Goal: Check status: Check status

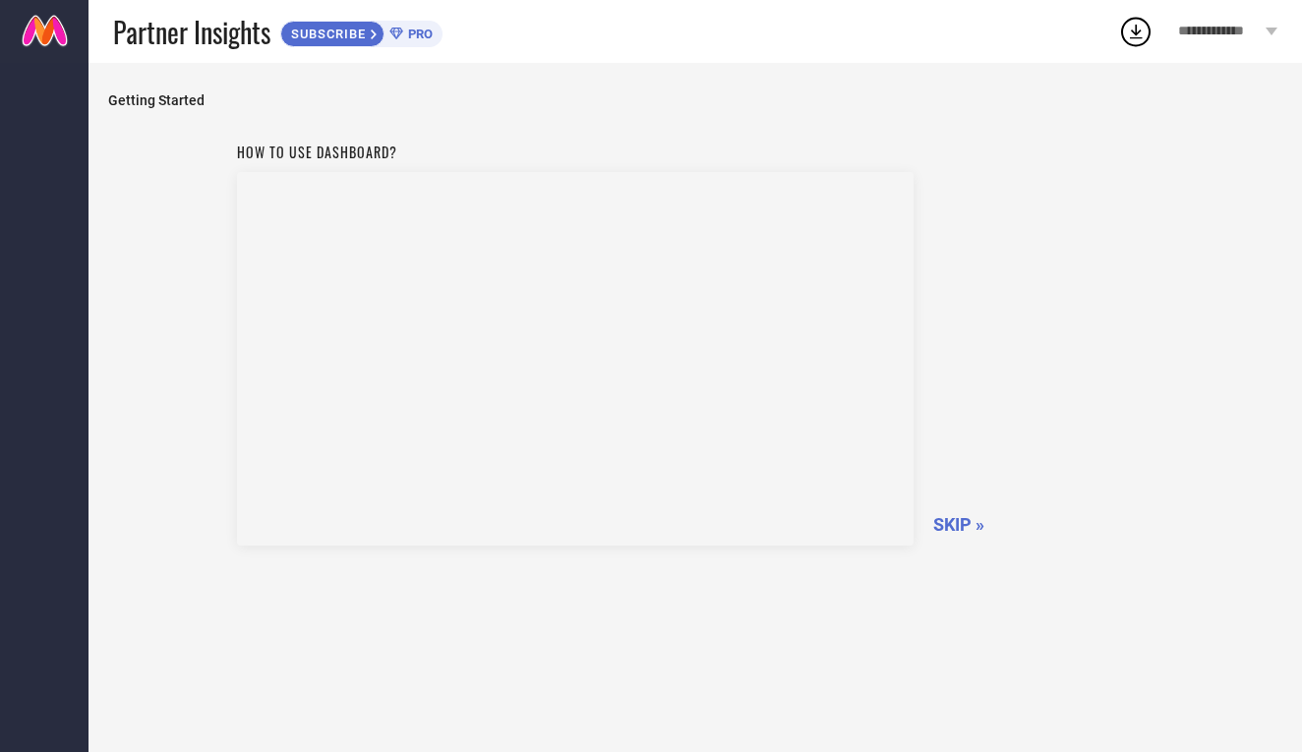
click at [961, 519] on span "SKIP »" at bounding box center [958, 524] width 51 height 21
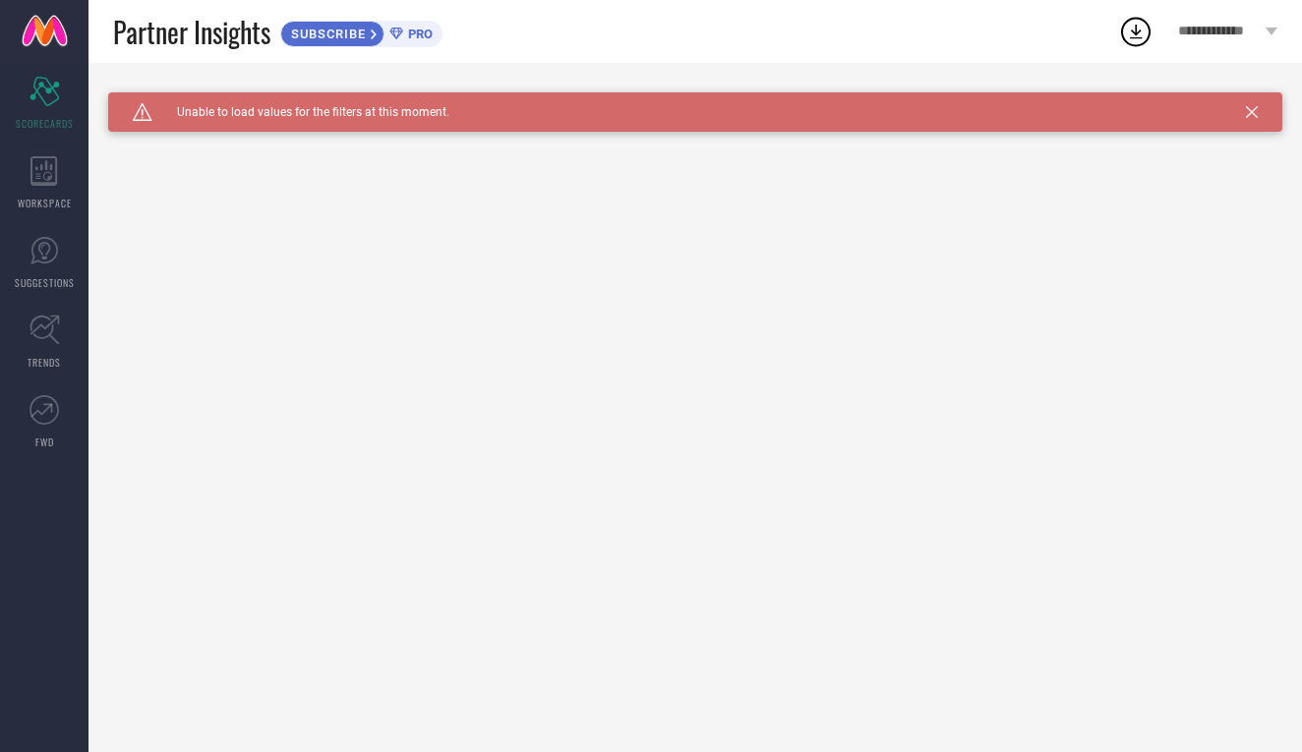
click at [1247, 108] on icon at bounding box center [1252, 112] width 12 height 12
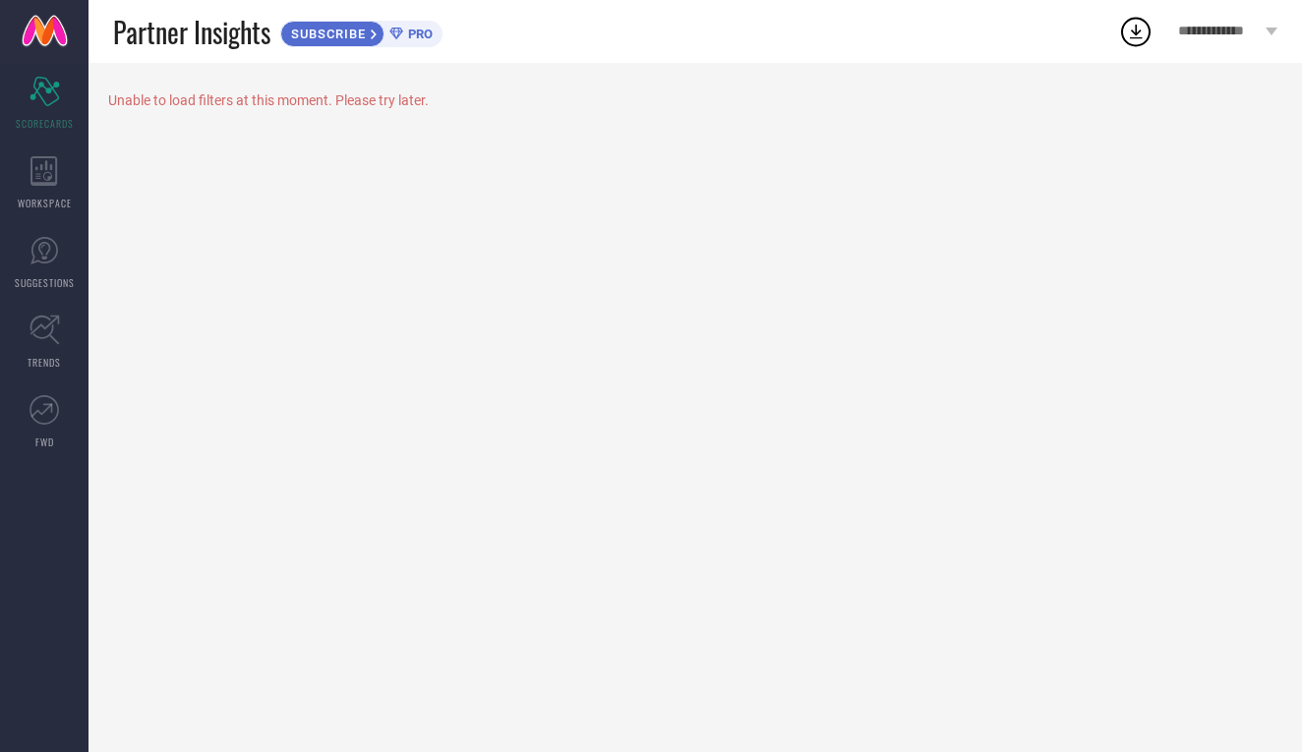
click at [1133, 34] on icon at bounding box center [1135, 31] width 35 height 35
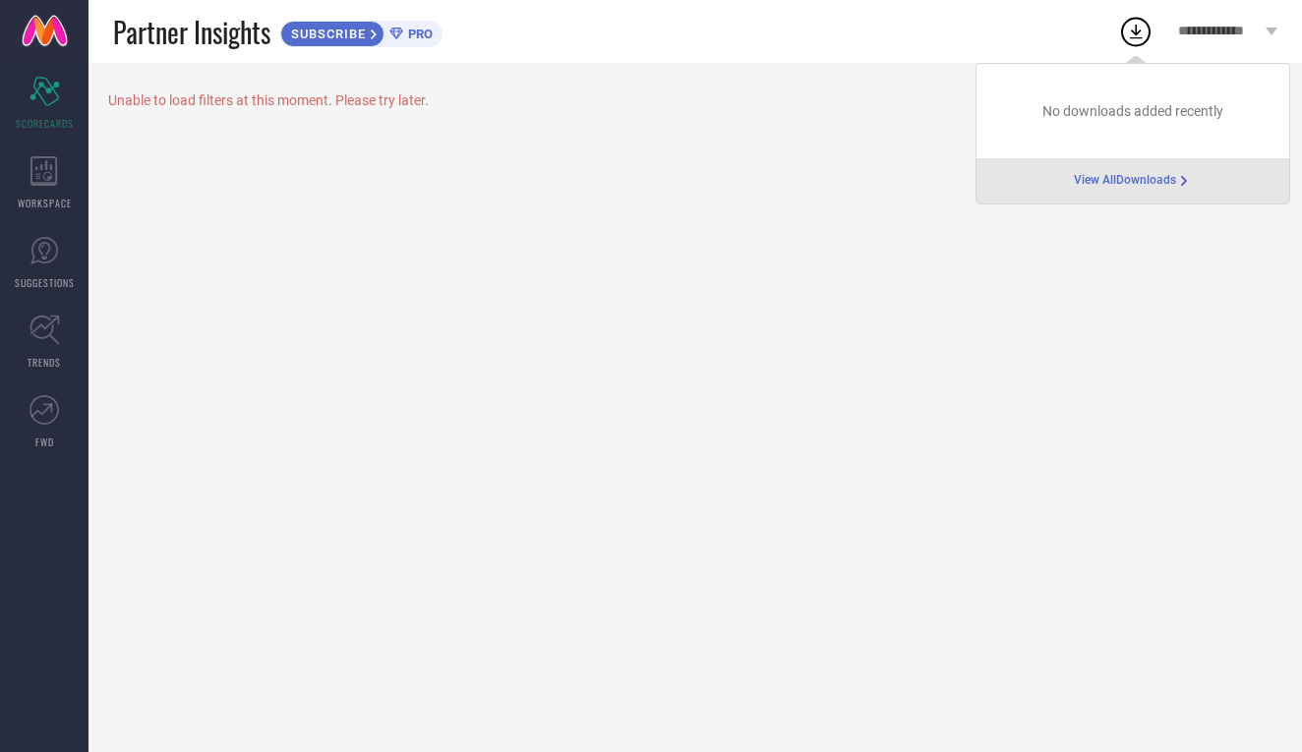
click at [954, 255] on div "Unable to load filters at this moment. Please try later." at bounding box center [694, 407] width 1213 height 689
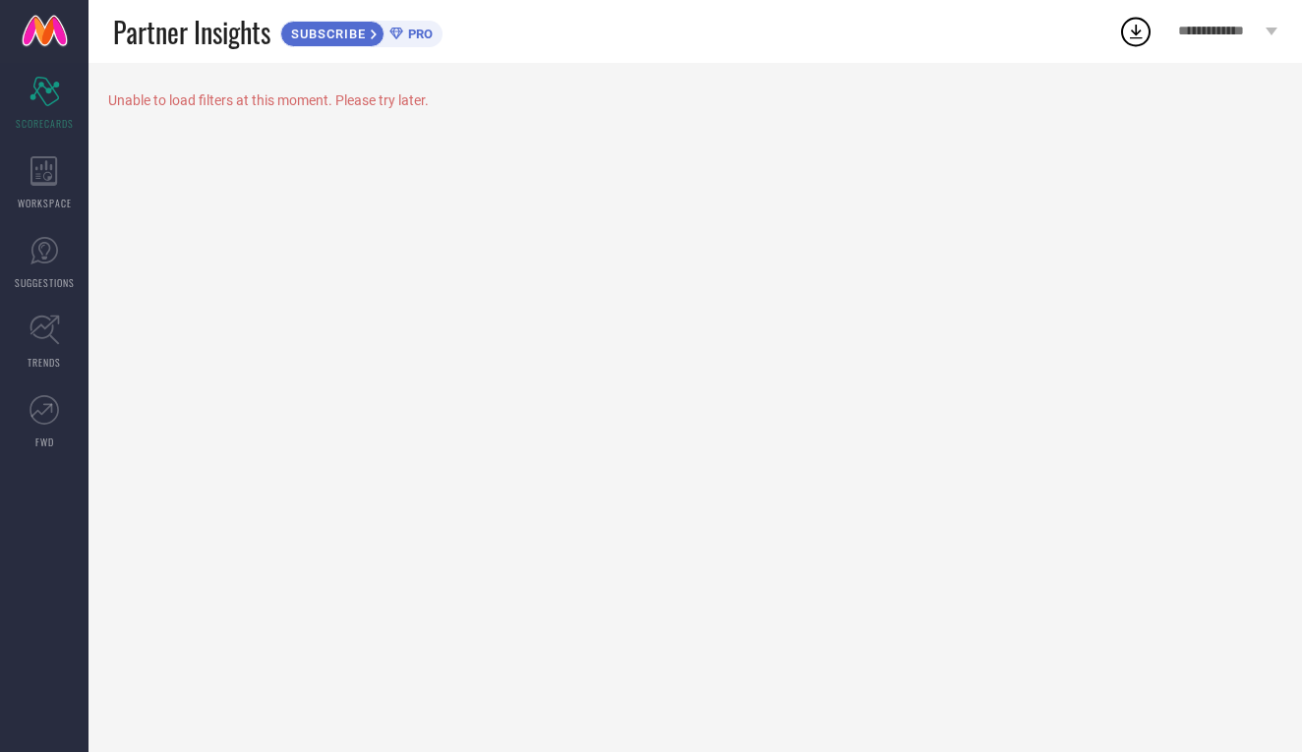
click at [402, 32] on icon at bounding box center [395, 34] width 13 height 12
